Goal: Information Seeking & Learning: Check status

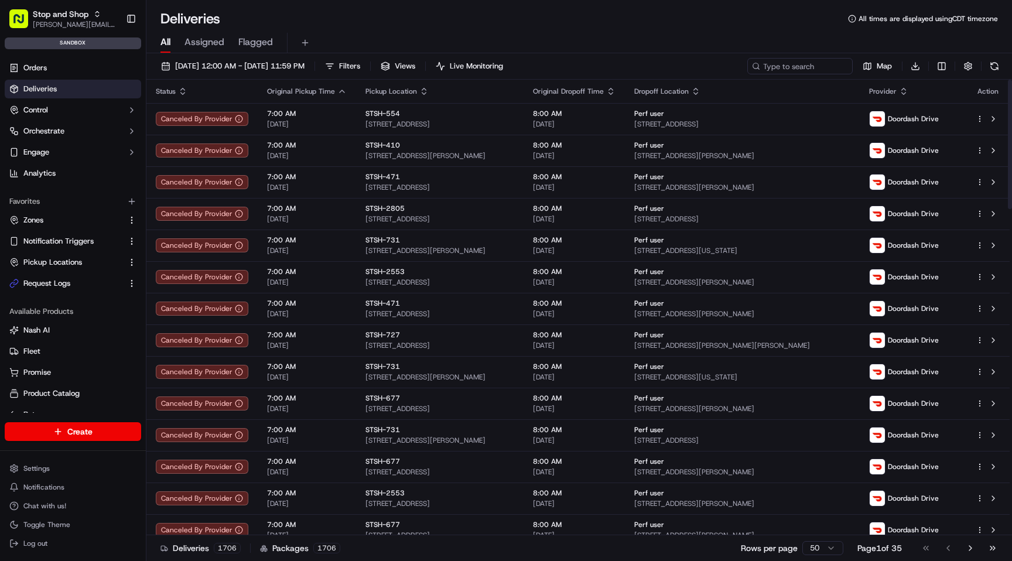
click at [263, 54] on div "[DATE] 12:00 AM - [DATE] 11:59 PM Filters Views Live Monitoring Map Download St…" at bounding box center [579, 308] width 866 height 510
click at [247, 69] on span "[DATE] 12:00 AM - [DATE] 11:59 PM" at bounding box center [239, 66] width 129 height 11
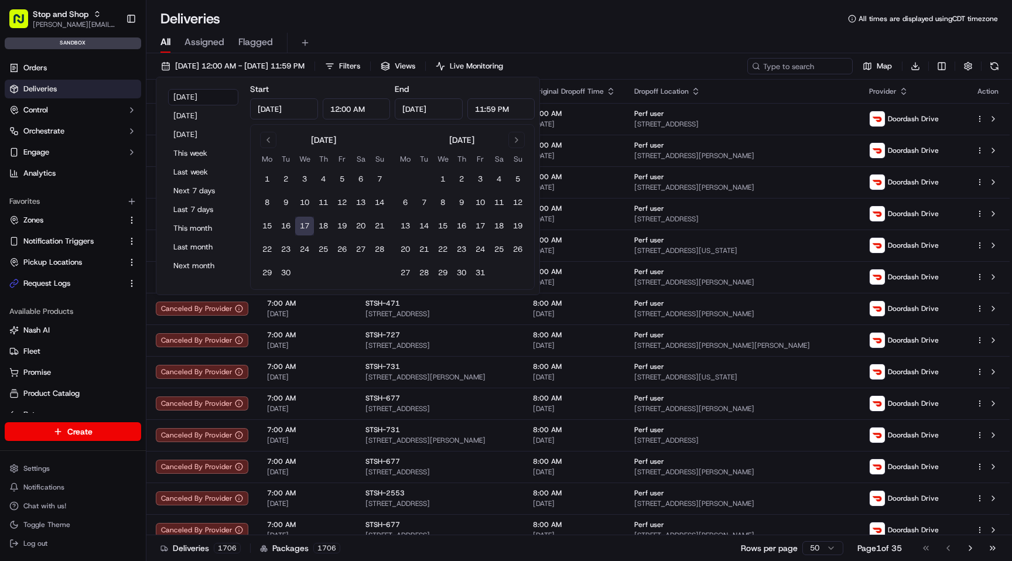
click at [308, 230] on button "17" at bounding box center [304, 226] width 19 height 19
click at [587, 53] on div "All Assigned Flagged" at bounding box center [579, 43] width 866 height 20
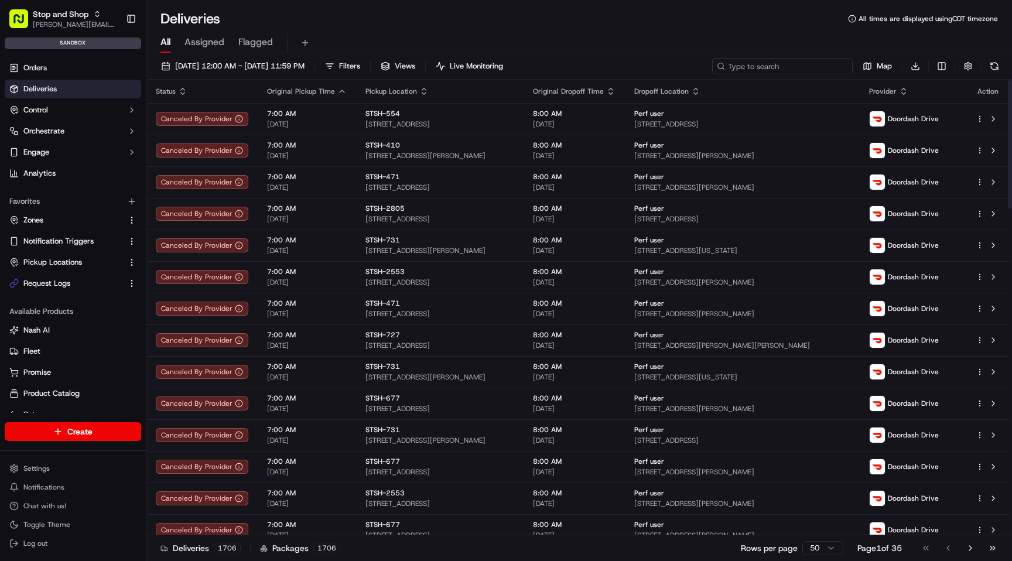
click at [773, 70] on input at bounding box center [782, 66] width 141 height 16
paste input "m500792283"
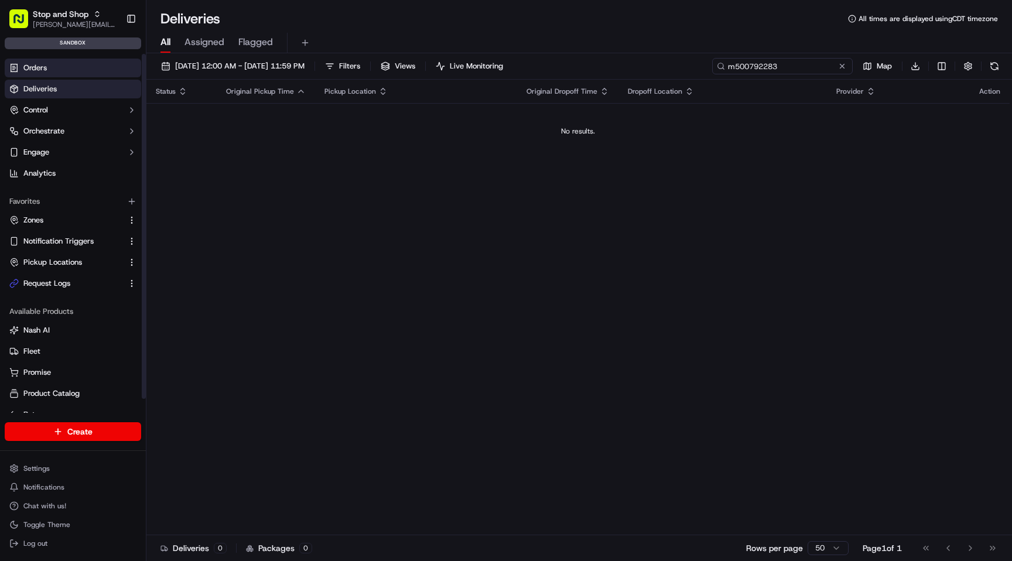
type input "m500792283"
click at [52, 59] on link "Orders" at bounding box center [73, 68] width 136 height 19
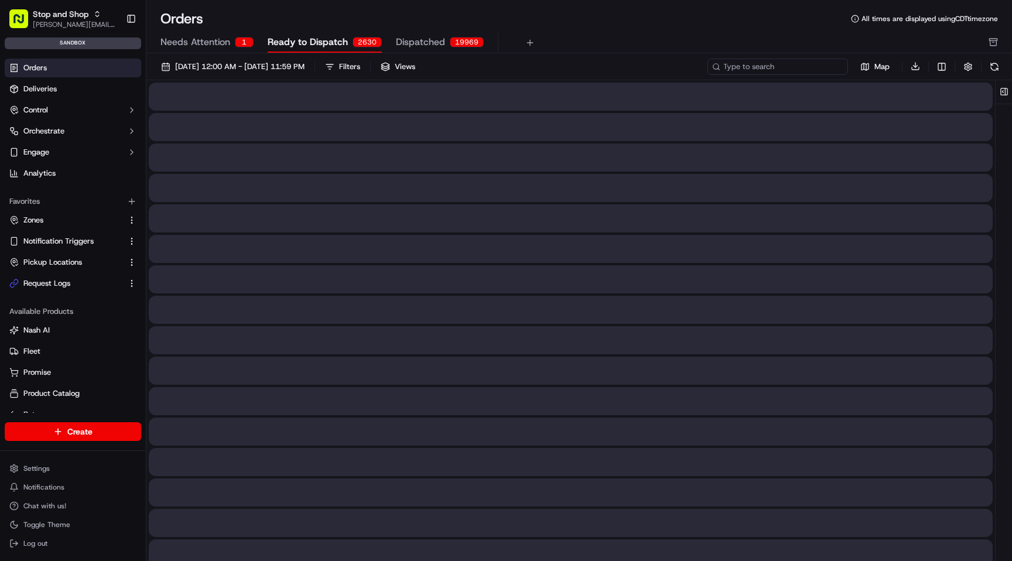
click at [784, 71] on input at bounding box center [777, 67] width 141 height 16
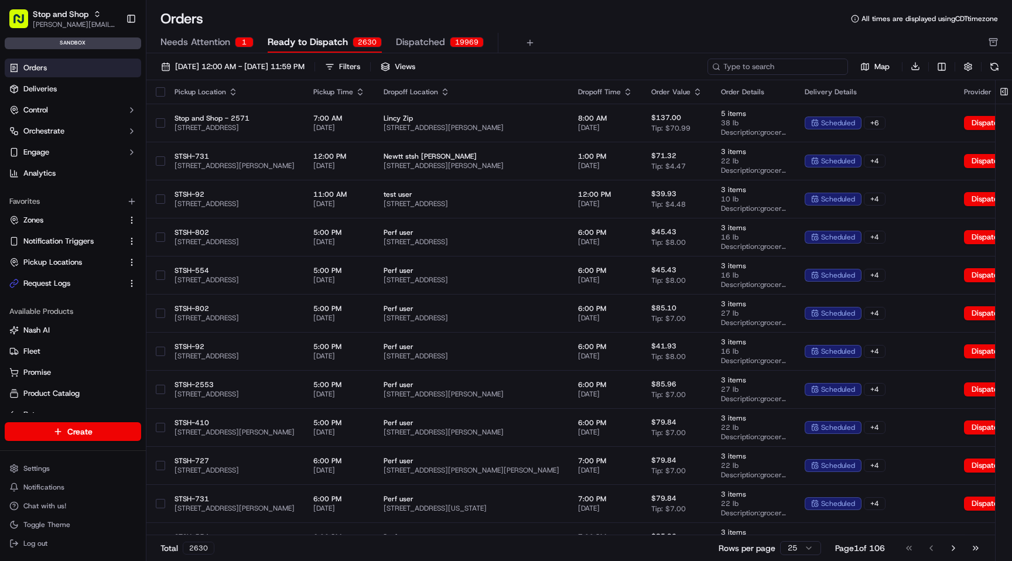
paste input "m500792283"
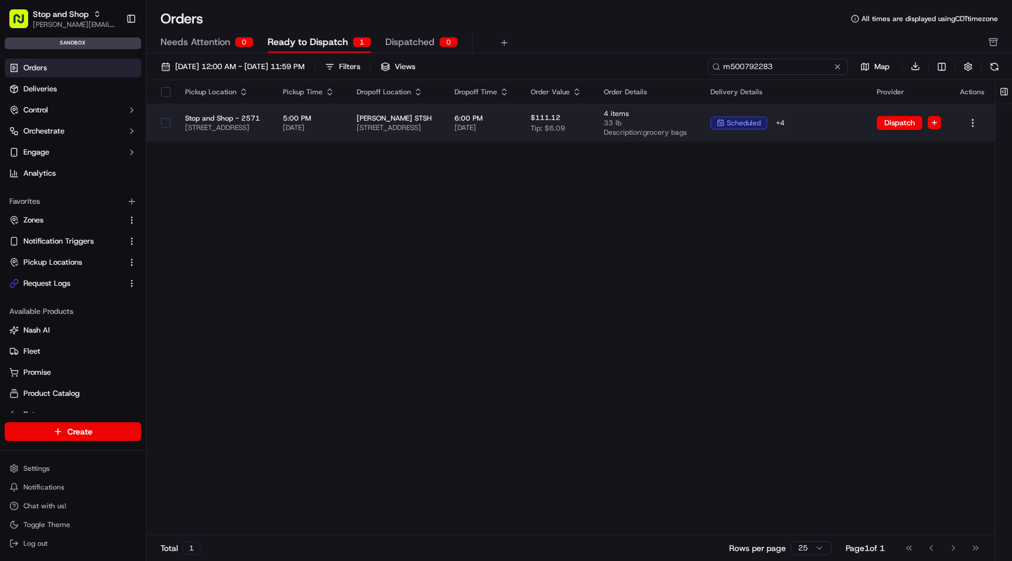
type input "m500792283"
click at [687, 121] on td "4 items 33 lb Description: grocery bags" at bounding box center [647, 123] width 107 height 38
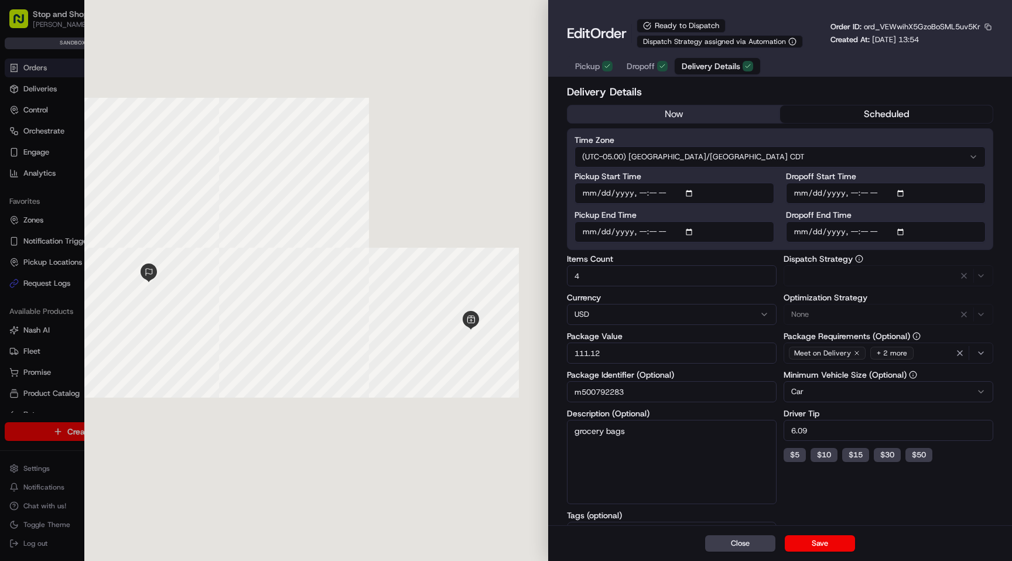
click at [703, 65] on span "Delivery Details" at bounding box center [711, 66] width 59 height 12
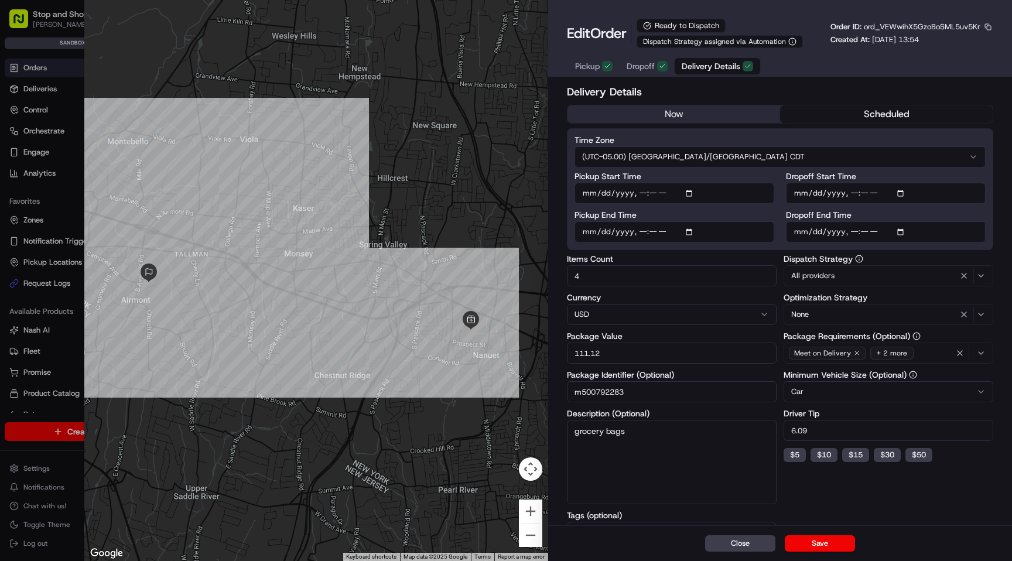
click at [987, 273] on div "All providers" at bounding box center [889, 276] width 204 height 14
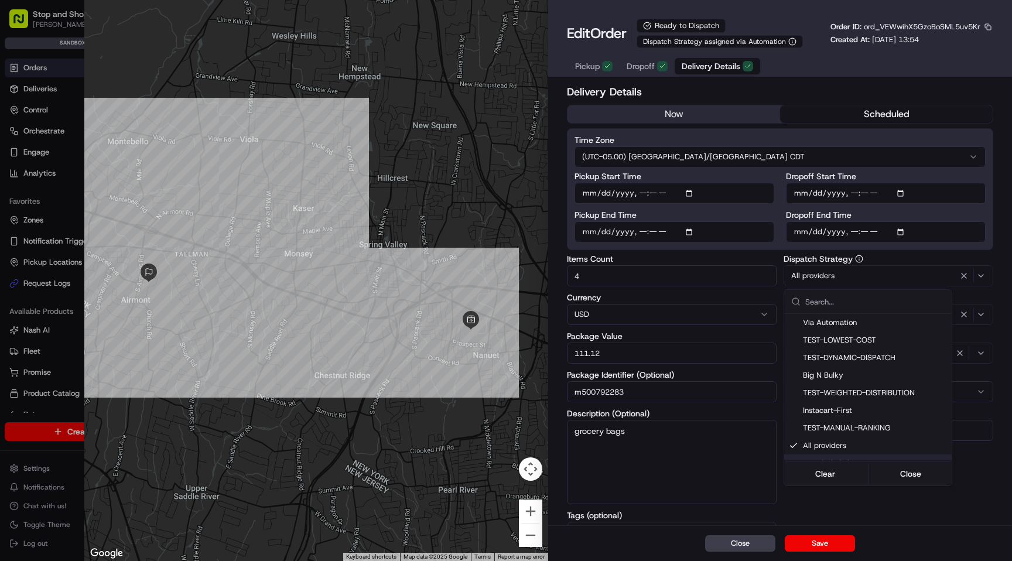
click at [895, 544] on div at bounding box center [506, 280] width 1012 height 561
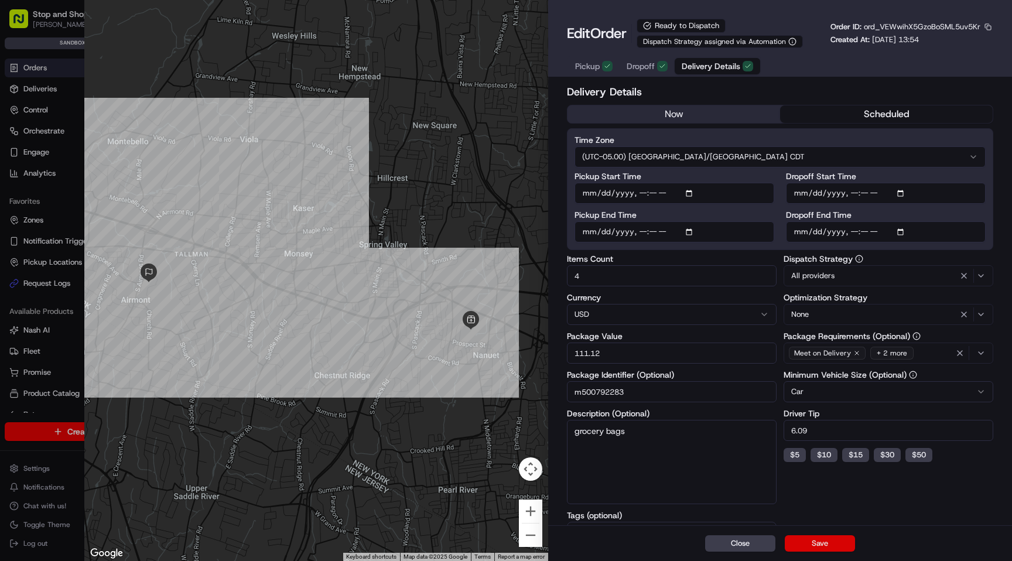
click at [815, 546] on button "Save" at bounding box center [820, 543] width 70 height 16
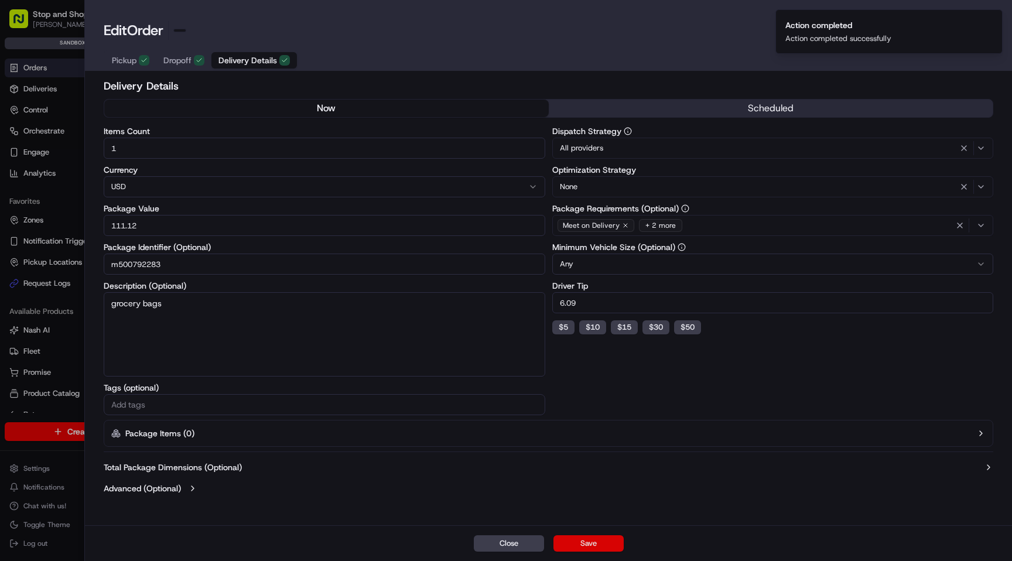
type input "1"
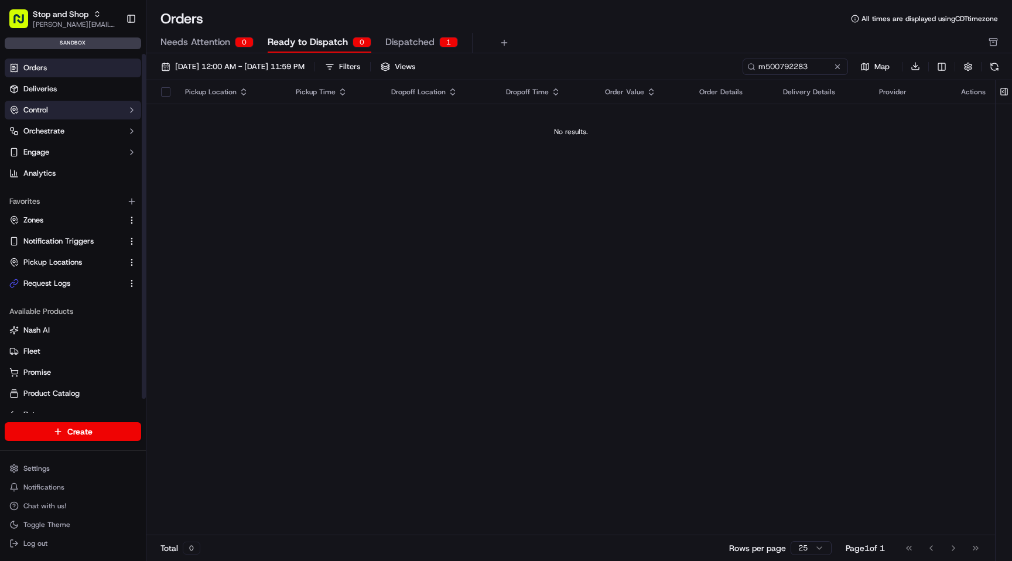
click at [61, 101] on button "Control" at bounding box center [73, 110] width 136 height 19
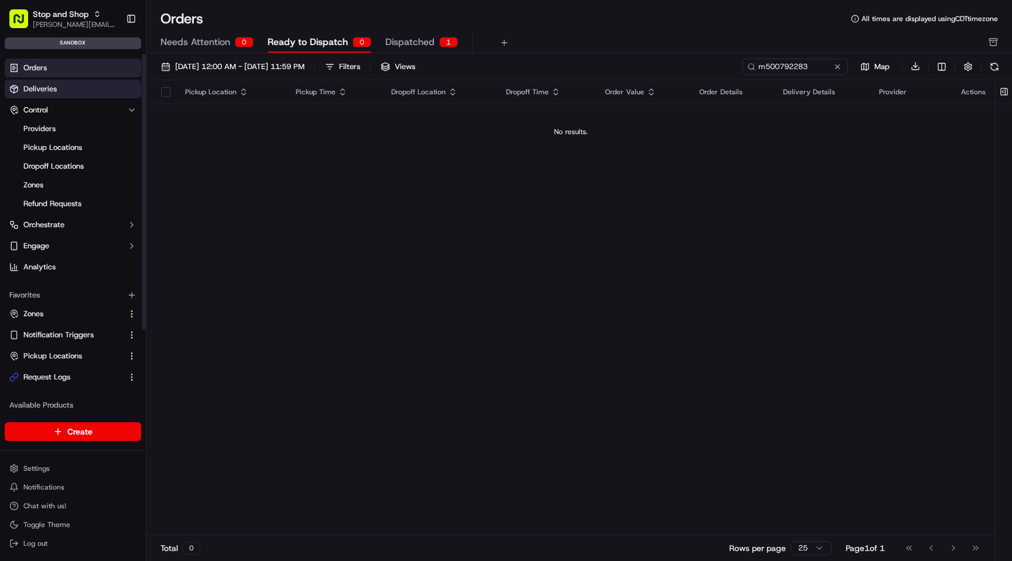
click at [53, 92] on span "Deliveries" at bounding box center [39, 89] width 33 height 11
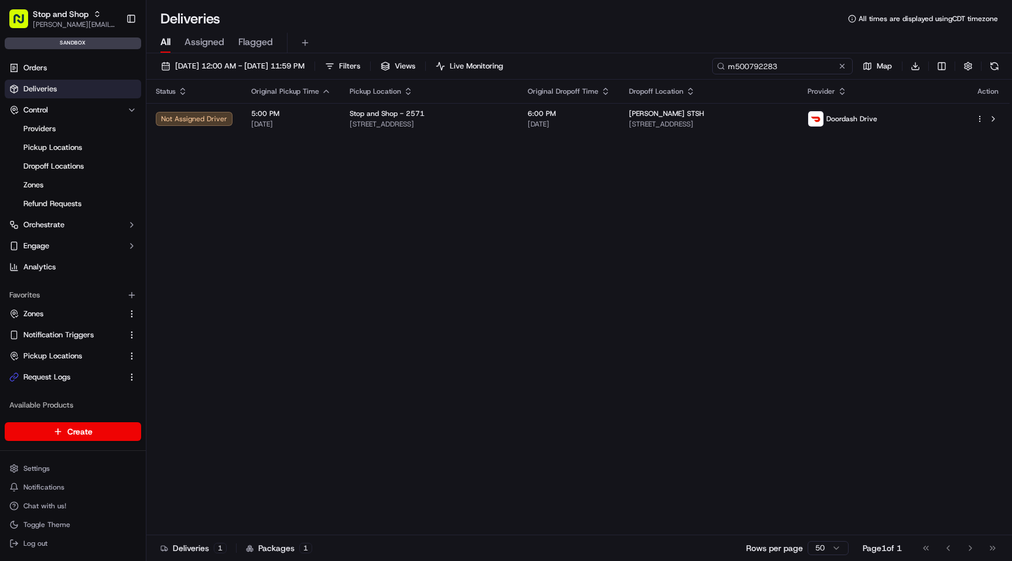
click at [801, 67] on input "m500792283" at bounding box center [782, 66] width 141 height 16
paste input "502910889"
type input "502910889"
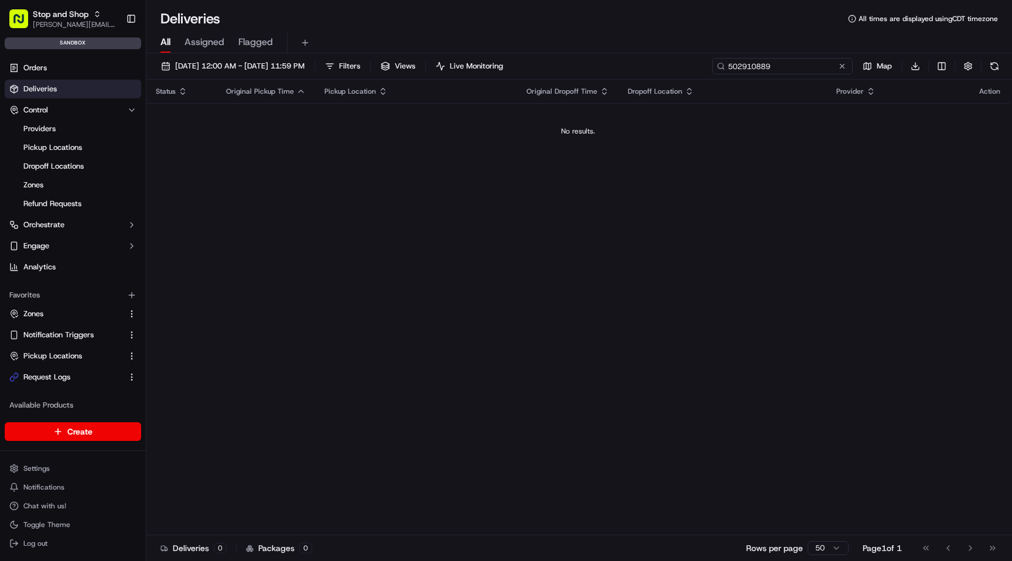
click at [849, 65] on input "502910889" at bounding box center [782, 66] width 141 height 16
click at [838, 65] on button at bounding box center [842, 66] width 12 height 12
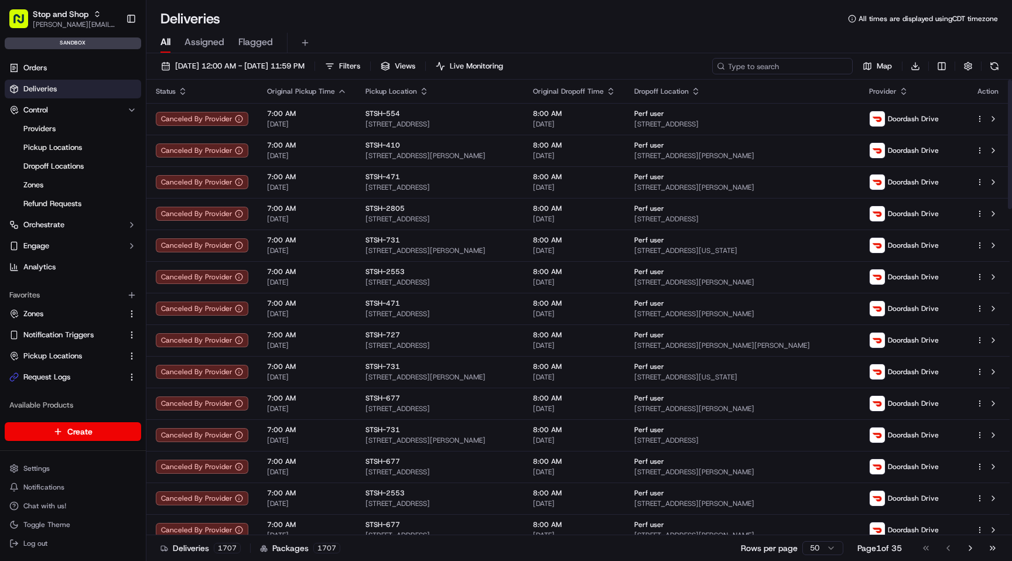
click at [799, 70] on input at bounding box center [782, 66] width 141 height 16
paste input "m500792283"
type input "m500792283"
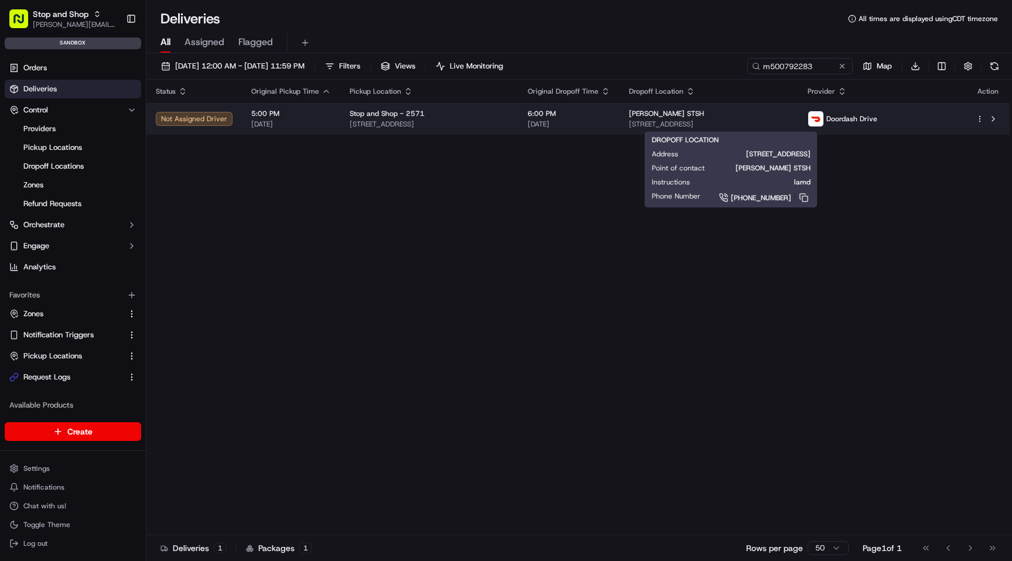
click at [764, 112] on div "[PERSON_NAME] STSH" at bounding box center [708, 113] width 159 height 9
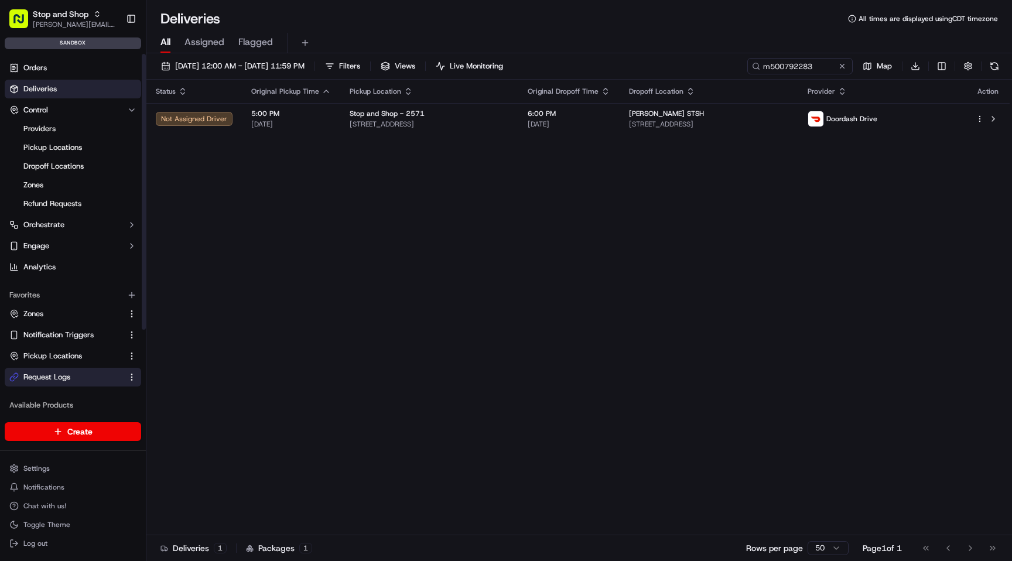
click at [81, 381] on link "Request Logs" at bounding box center [65, 377] width 113 height 11
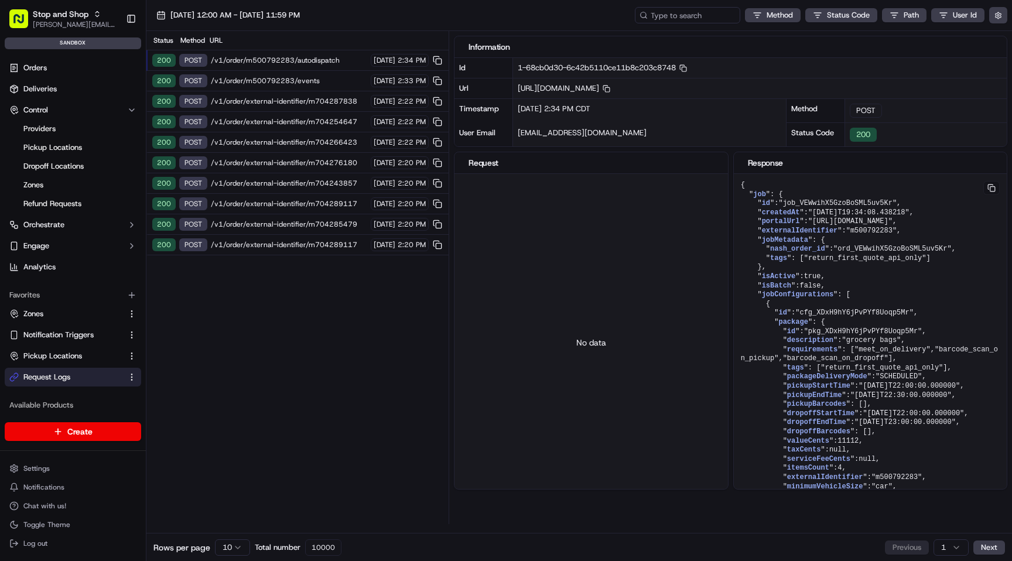
click at [285, 101] on span "/v1/order/external-identifier/m704287838" at bounding box center [289, 101] width 156 height 9
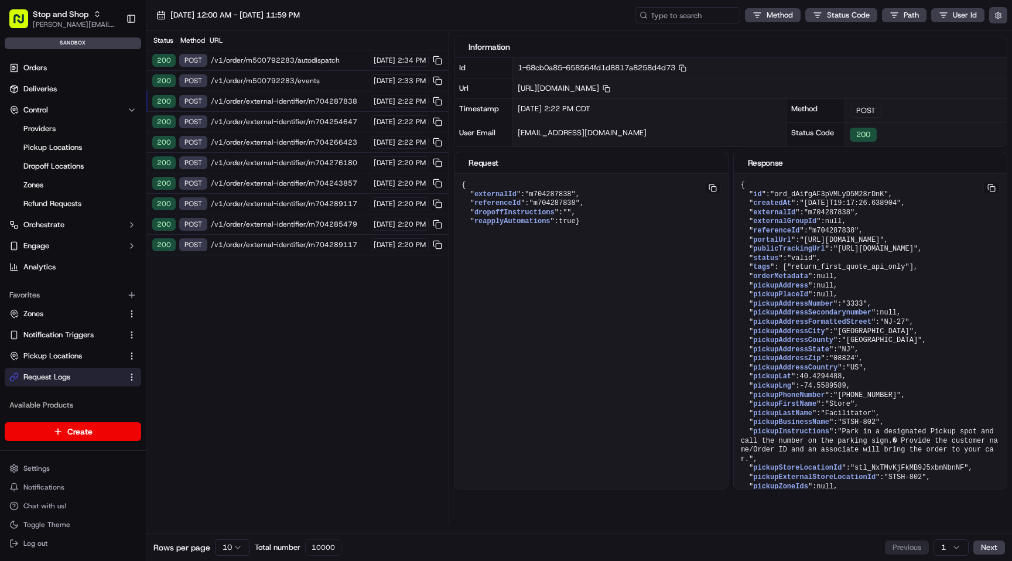
click at [286, 117] on span "/v1/order/external-identifier/m704254647" at bounding box center [289, 121] width 156 height 9
click at [286, 119] on span "/v1/order/external-identifier/m704254647" at bounding box center [289, 121] width 156 height 9
click at [285, 145] on span "/v1/order/external-identifier/m704266423" at bounding box center [289, 142] width 156 height 9
click at [285, 163] on span "/v1/order/external-identifier/m704276180" at bounding box center [289, 162] width 156 height 9
click at [286, 172] on div "200 POST /v1/order/external-identifier/m704276180 [DATE] 2:20 PM" at bounding box center [297, 163] width 302 height 20
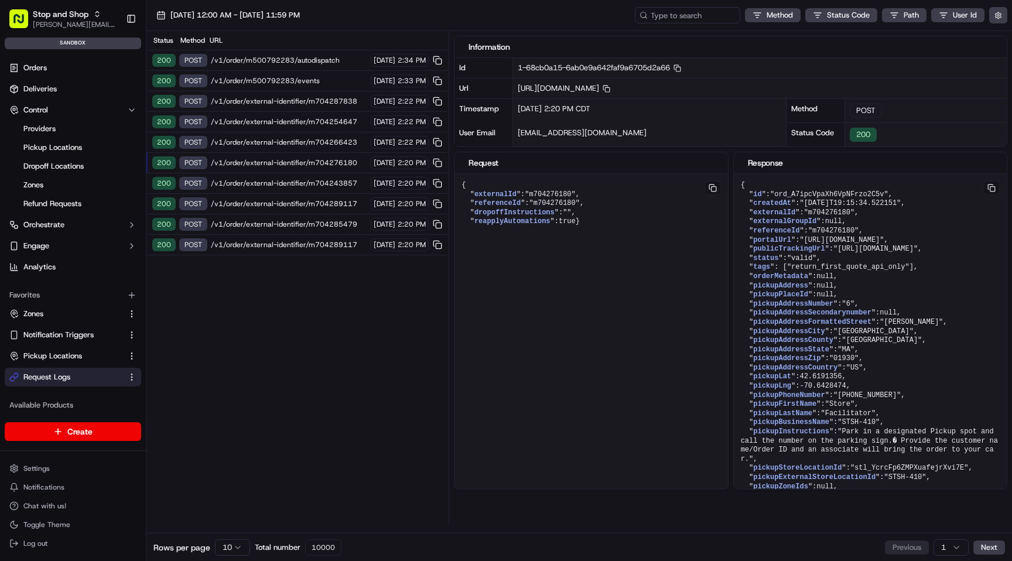
click at [285, 175] on div "200 POST /v1/order/external-identifier/m704243857 [DATE] 2:20 PM" at bounding box center [297, 183] width 302 height 20
click at [283, 194] on div "200 POST /v1/order/external-identifier/m704289117 [DATE] 2:20 PM" at bounding box center [297, 204] width 302 height 20
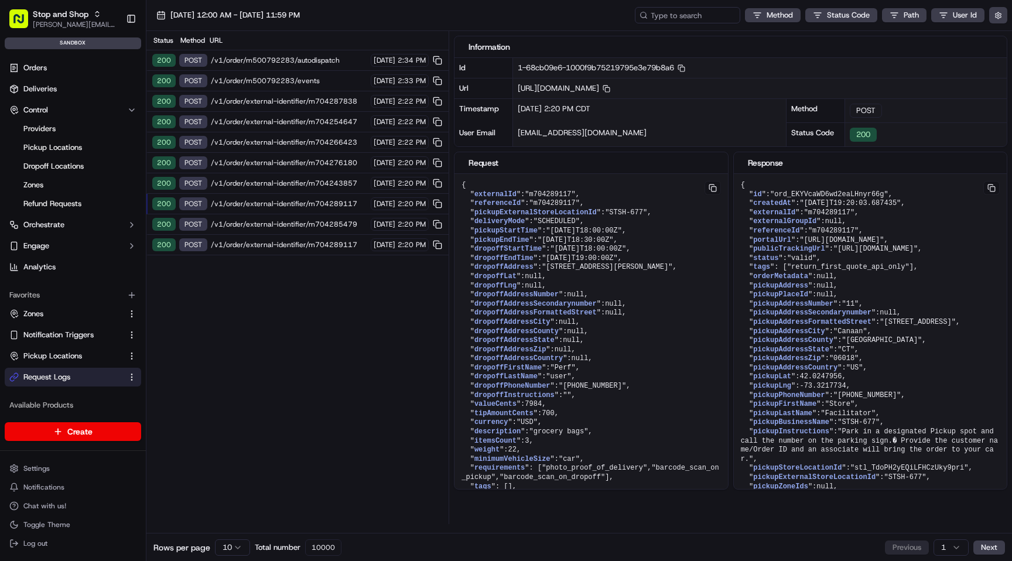
click at [283, 205] on span "/v1/order/external-identifier/m704289117" at bounding box center [289, 203] width 156 height 9
